Goal: Obtain resource: Download file/media

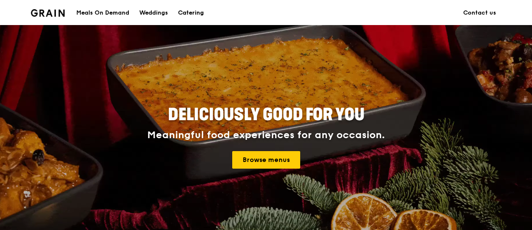
click at [188, 12] on div "Catering" at bounding box center [191, 12] width 26 height 25
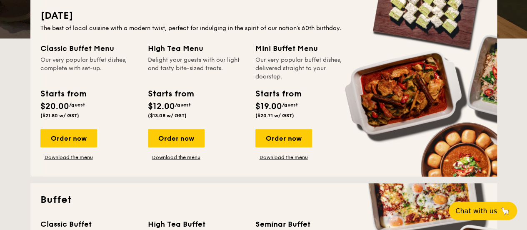
scroll to position [167, 0]
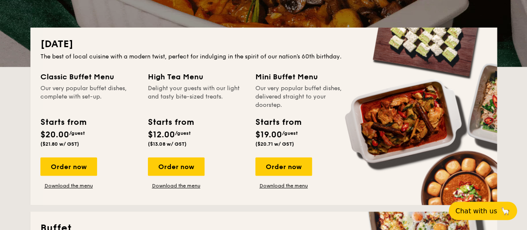
drag, startPoint x: 41, startPoint y: 81, endPoint x: 95, endPoint y: 96, distance: 55.9
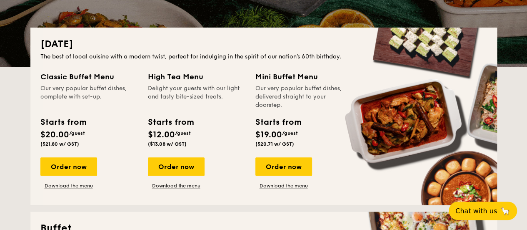
click at [95, 96] on div "Classic Buffet Menu Our very popular buffet dishes, complete with set-up." at bounding box center [89, 90] width 98 height 38
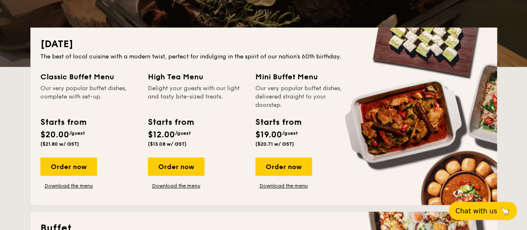
click at [95, 103] on div "Our very popular buffet dishes, complete with set-up." at bounding box center [89, 96] width 98 height 25
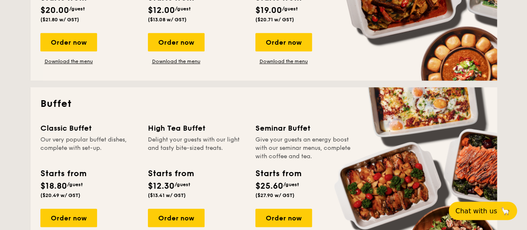
scroll to position [333, 0]
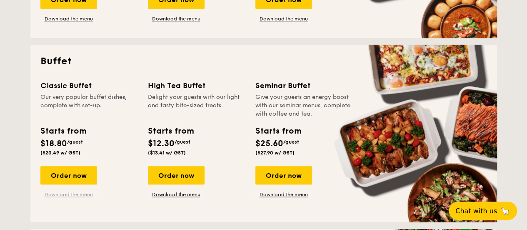
click at [65, 193] on link "Download the menu" at bounding box center [68, 194] width 57 height 7
